Goal: Complete application form

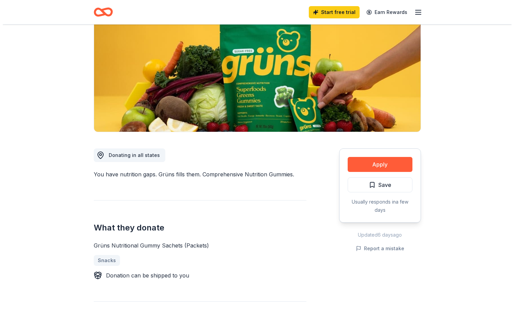
scroll to position [136, 0]
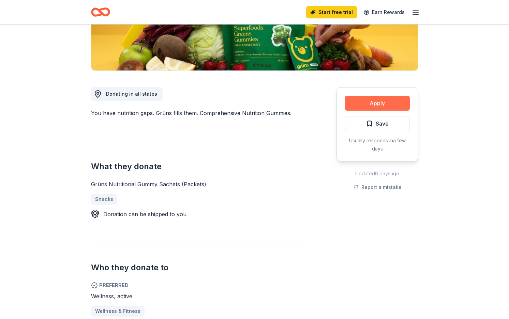
click at [375, 108] on button "Apply" at bounding box center [377, 103] width 65 height 15
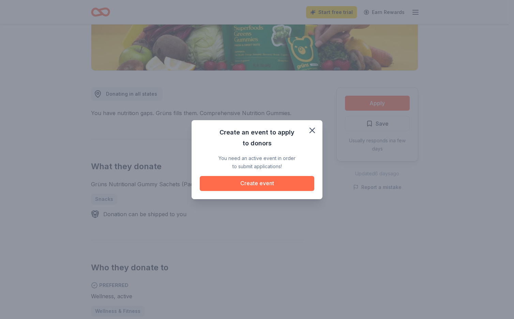
click at [297, 186] on button "Create event" at bounding box center [257, 183] width 114 height 15
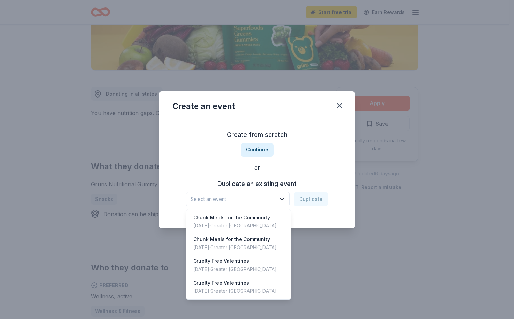
click at [274, 198] on span "Select an event" at bounding box center [232, 199] width 85 height 8
click at [255, 148] on div "Create from scratch Continue or Duplicate an existing event Select an event Dup…" at bounding box center [256, 168] width 169 height 99
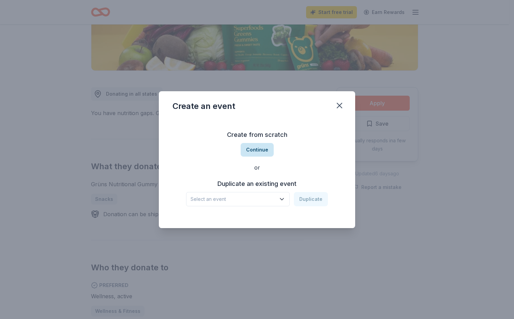
click at [256, 151] on button "Continue" at bounding box center [257, 150] width 33 height 14
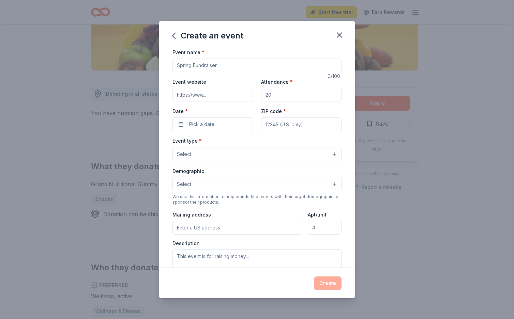
click at [186, 64] on input "Event name *" at bounding box center [256, 66] width 169 height 14
type input "Community Fundraiser"
click at [227, 92] on input "Event website" at bounding box center [212, 95] width 80 height 14
type input "[URL][DOMAIN_NAME]"
click at [286, 98] on input "Attendance *" at bounding box center [301, 95] width 80 height 14
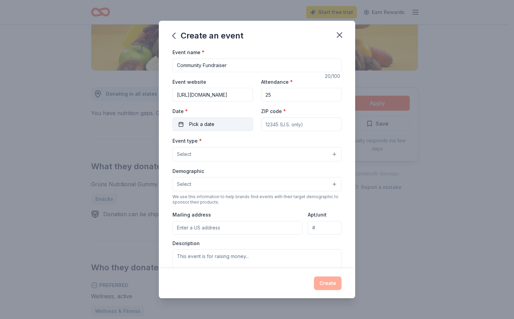
type input "25"
click at [224, 120] on button "Pick a date" at bounding box center [212, 125] width 80 height 14
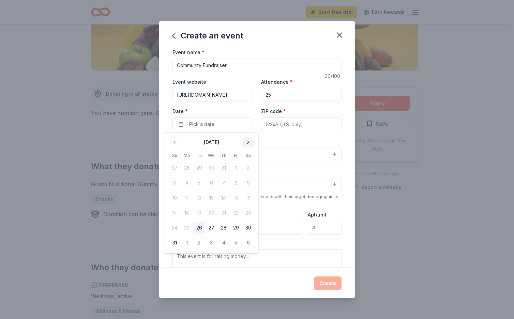
click at [247, 142] on button "Go to next month" at bounding box center [248, 143] width 10 height 10
click at [174, 201] on button "14" at bounding box center [174, 198] width 12 height 12
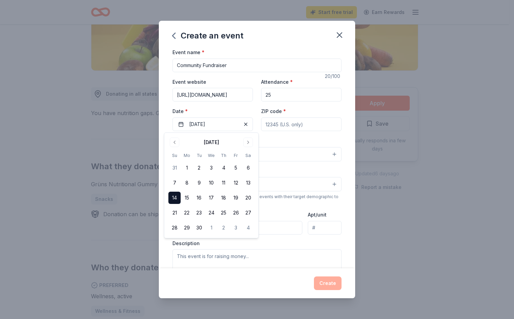
click at [289, 128] on input "ZIP code *" at bounding box center [301, 125] width 80 height 14
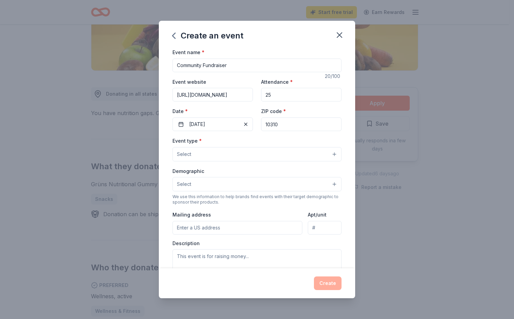
type input "10310"
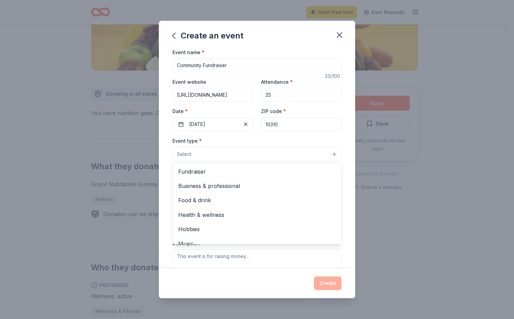
click at [265, 154] on button "Select" at bounding box center [256, 154] width 169 height 14
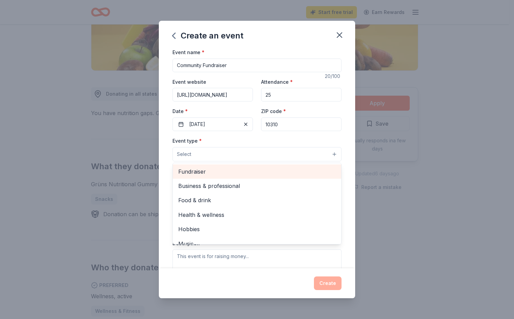
click at [264, 169] on span "Fundraiser" at bounding box center [256, 171] width 157 height 9
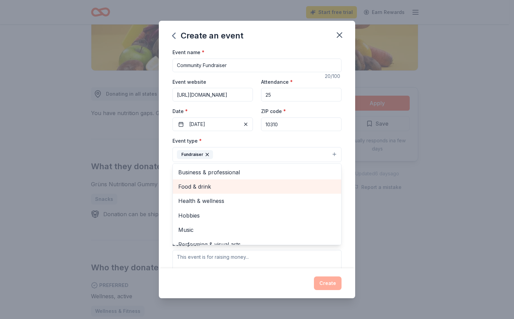
click at [263, 184] on span "Food & drink" at bounding box center [256, 186] width 157 height 9
click at [262, 189] on span "Health & wellness" at bounding box center [256, 186] width 157 height 9
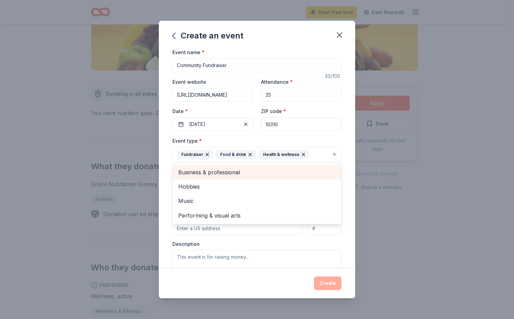
click at [261, 178] on div "Business & professional" at bounding box center [257, 172] width 168 height 14
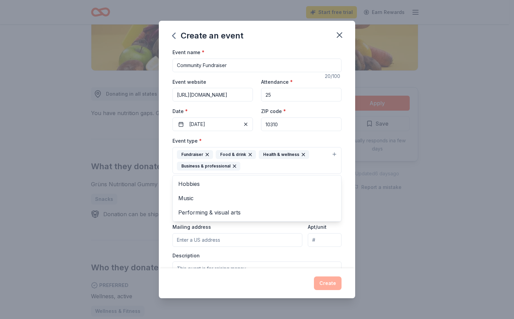
click at [165, 198] on div "Event name * Community Fundraiser 20 /100 Event website [URL][DOMAIN_NAME] Atte…" at bounding box center [257, 158] width 196 height 220
click at [200, 196] on button "Select" at bounding box center [256, 196] width 169 height 14
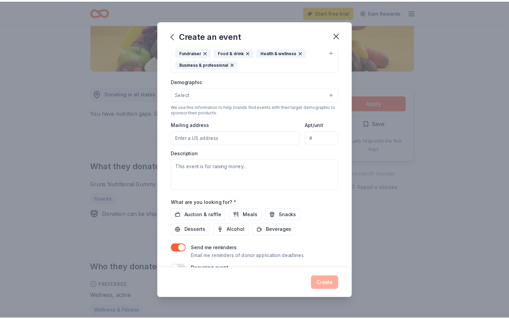
scroll to position [118, 0]
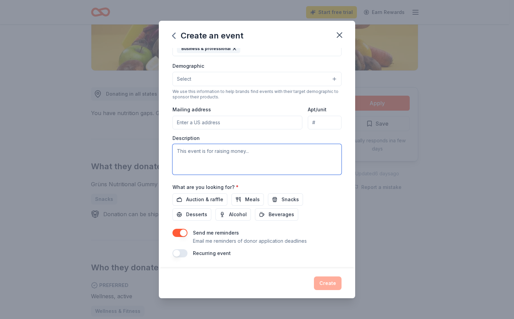
click at [250, 153] on textarea at bounding box center [256, 159] width 169 height 31
type textarea "This event is for raising money to help our mission of alleviating poverty and …"
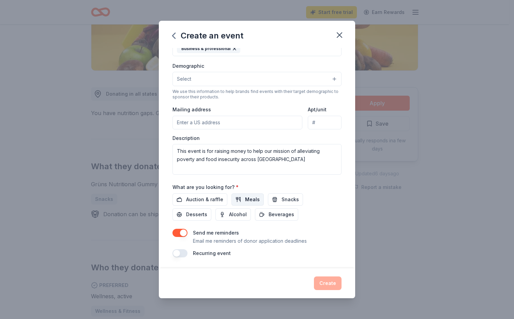
click at [248, 202] on span "Meals" at bounding box center [252, 200] width 15 height 8
click at [290, 200] on span "Snacks" at bounding box center [289, 200] width 17 height 8
click at [283, 212] on span "Beverages" at bounding box center [281, 215] width 26 height 8
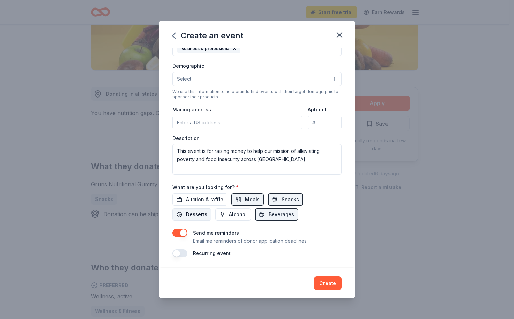
click at [195, 213] on span "Desserts" at bounding box center [196, 215] width 21 height 8
click at [209, 199] on span "Auction & raffle" at bounding box center [204, 200] width 37 height 8
click at [332, 281] on button "Create" at bounding box center [328, 284] width 28 height 14
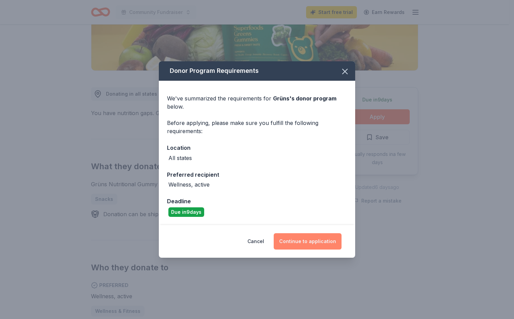
click at [320, 242] on button "Continue to application" at bounding box center [308, 241] width 68 height 16
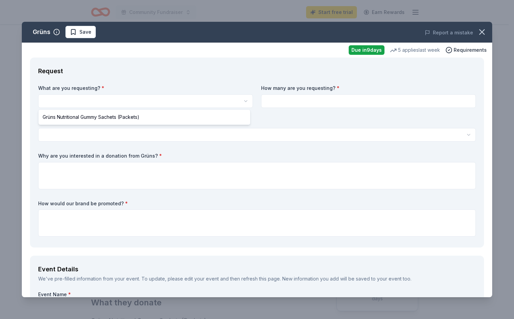
click at [197, 107] on html "Community Fundraiser Start free trial Earn Rewards Due [DATE] Share Grüns New 5…" at bounding box center [257, 159] width 514 height 319
select select "Grüns Nutritional Gummy Sachets (Packets)"
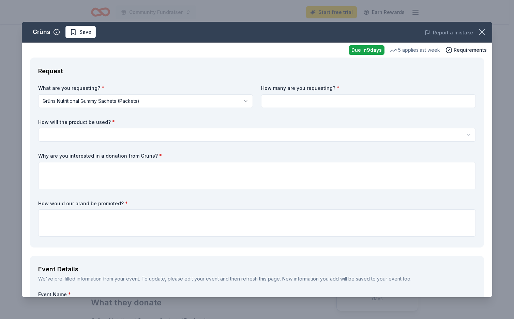
click at [311, 99] on input at bounding box center [368, 101] width 215 height 14
click at [299, 104] on input "100" at bounding box center [368, 101] width 215 height 14
type input "1"
type input "50"
click at [157, 136] on html "Community Fundraiser Start free trial Earn Rewards Due [DATE] Share Grüns New 5…" at bounding box center [257, 159] width 514 height 319
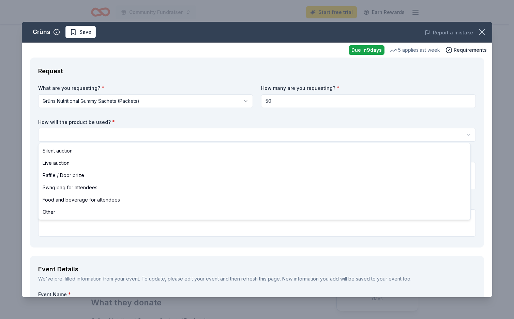
select select "foodAndBeverage"
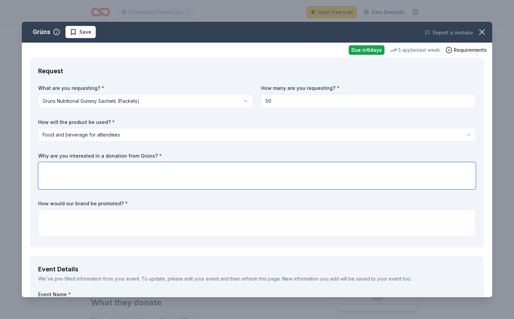
click at [144, 178] on textarea at bounding box center [256, 175] width 437 height 27
type textarea "We love that it is plant based and convenient"
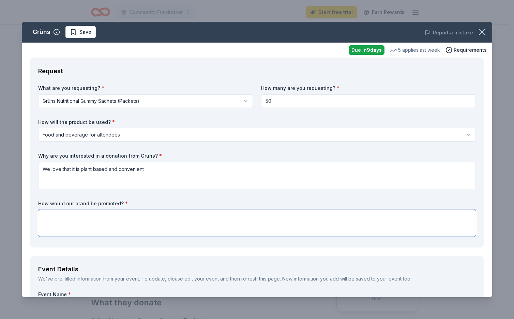
click at [130, 221] on textarea at bounding box center [256, 223] width 437 height 27
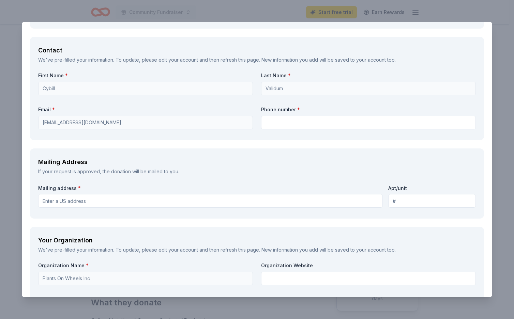
scroll to position [477, 0]
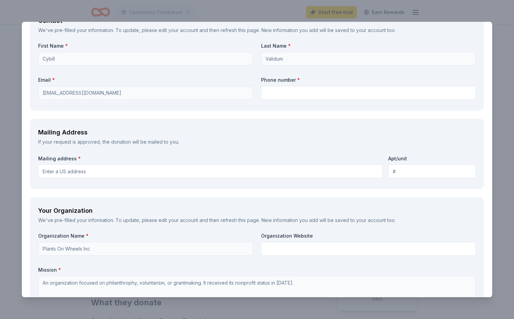
type textarea "on our social media platforms"
click at [324, 92] on input "text" at bounding box center [368, 93] width 215 height 14
type input "9172701454"
type input "[STREET_ADDRESS][PERSON_NAME][US_STATE]"
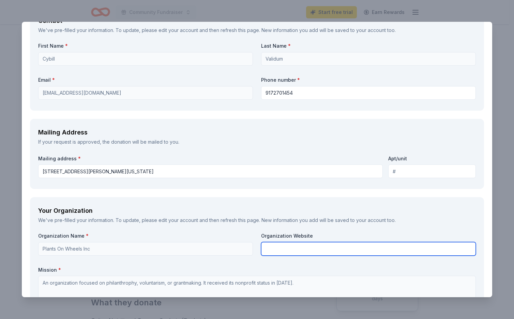
type input "Plants on Wheels"
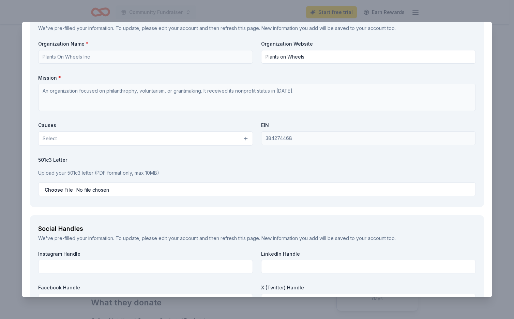
scroll to position [681, 0]
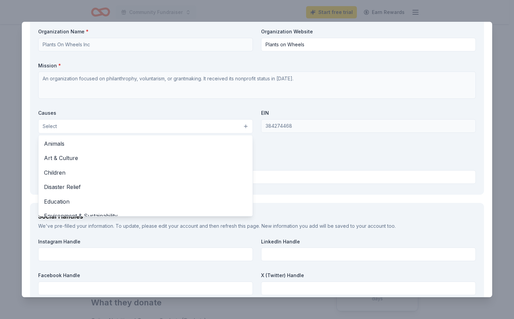
click at [230, 125] on button "Select" at bounding box center [145, 126] width 215 height 14
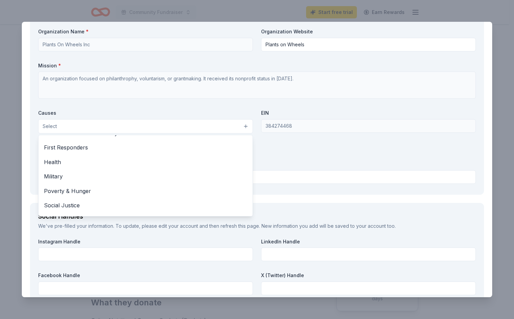
scroll to position [95, 0]
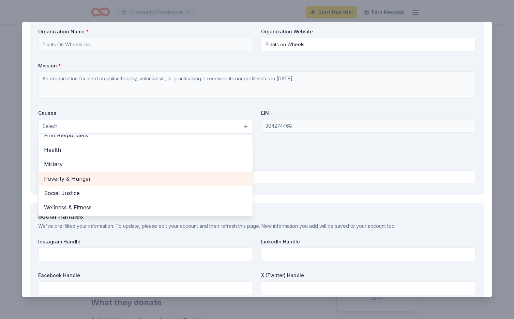
click at [187, 173] on div "Poverty & Hunger" at bounding box center [146, 179] width 214 height 14
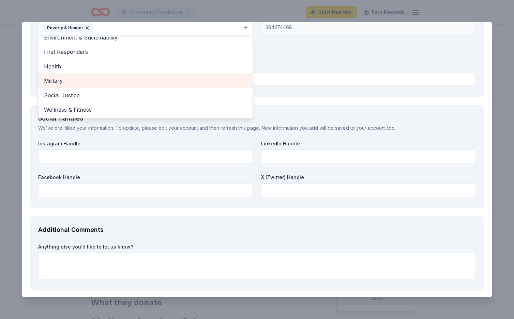
scroll to position [784, 0]
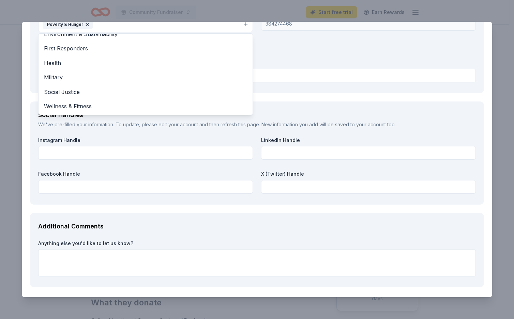
click at [337, 58] on div "Organization Name * Plants On Wheels Inc Organization Website Plants on Wheels …" at bounding box center [256, 5] width 437 height 159
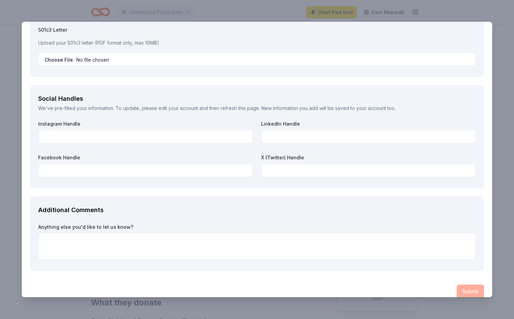
scroll to position [809, 0]
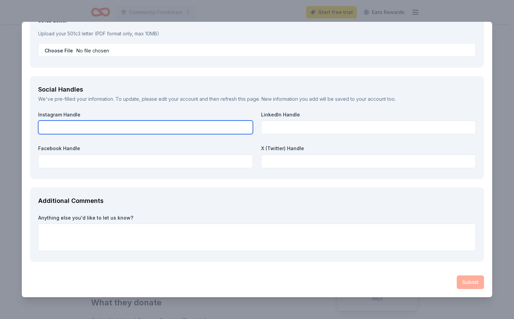
click at [240, 132] on input "text" at bounding box center [145, 128] width 215 height 14
type input "plantsonwheels_inc"
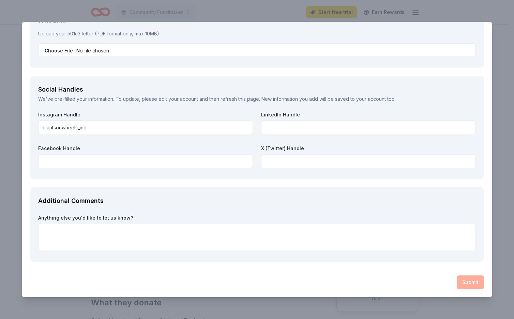
click at [162, 153] on div "Facebook Handle" at bounding box center [145, 156] width 215 height 23
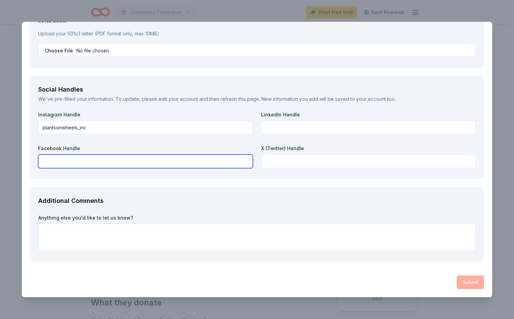
click at [163, 161] on input "text" at bounding box center [145, 162] width 215 height 14
type input "Plants On wheels"
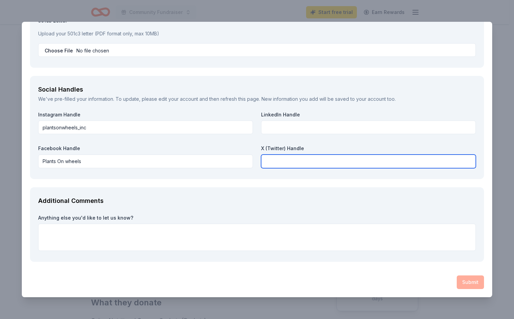
click at [350, 165] on input "text" at bounding box center [368, 162] width 215 height 14
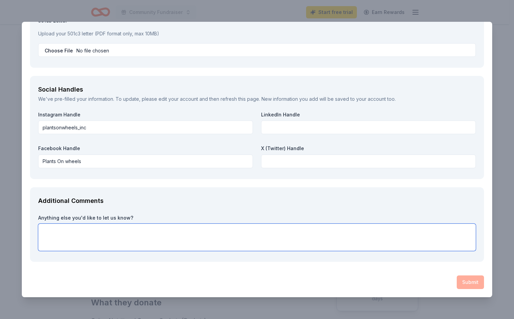
click at [302, 231] on textarea at bounding box center [256, 237] width 437 height 27
click at [461, 283] on div "Submit" at bounding box center [257, 283] width 454 height 14
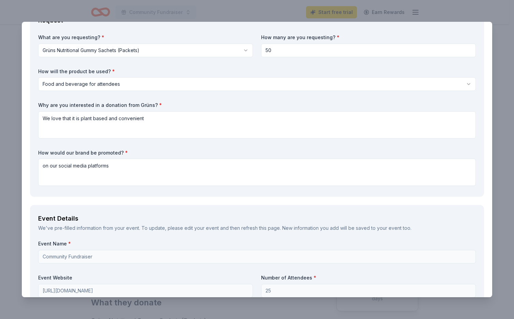
scroll to position [0, 0]
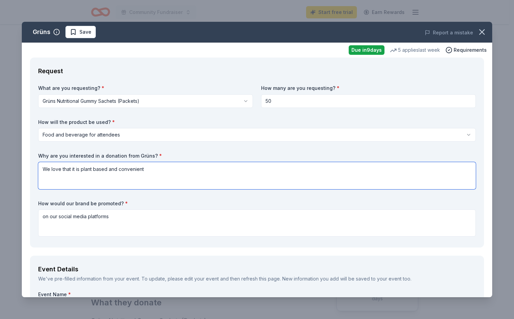
click at [279, 169] on textarea "We love that it is plant based and convenient" at bounding box center [256, 175] width 437 height 27
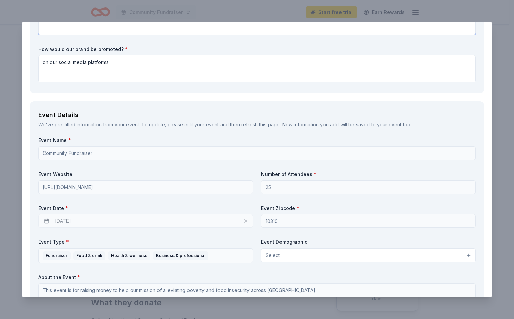
scroll to position [170, 0]
